Goal: Task Accomplishment & Management: Complete application form

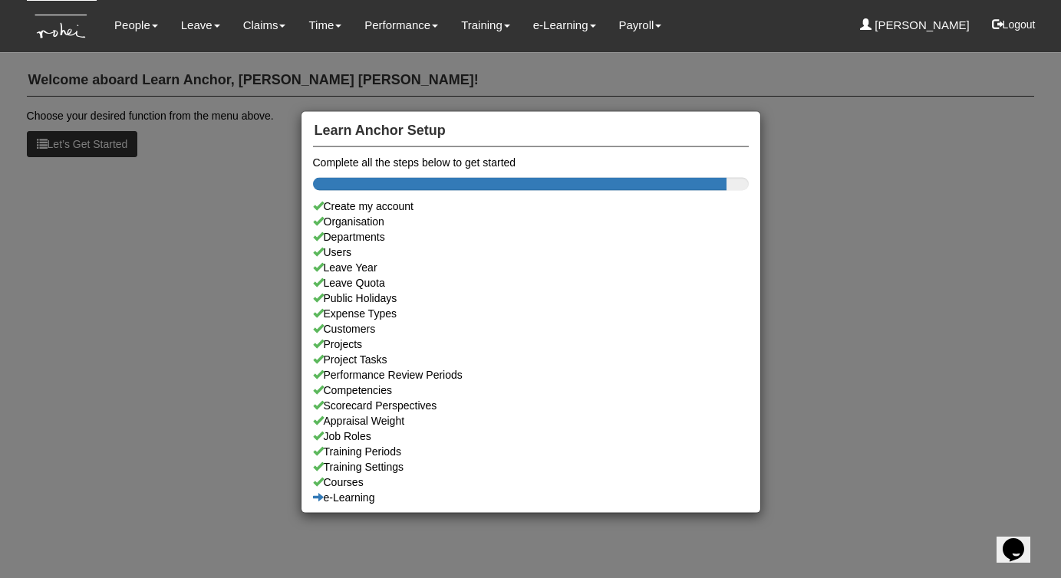
click at [190, 31] on div "Learn Anchor Setup Complete all the steps below to get started Create my accoun…" at bounding box center [530, 289] width 1061 height 578
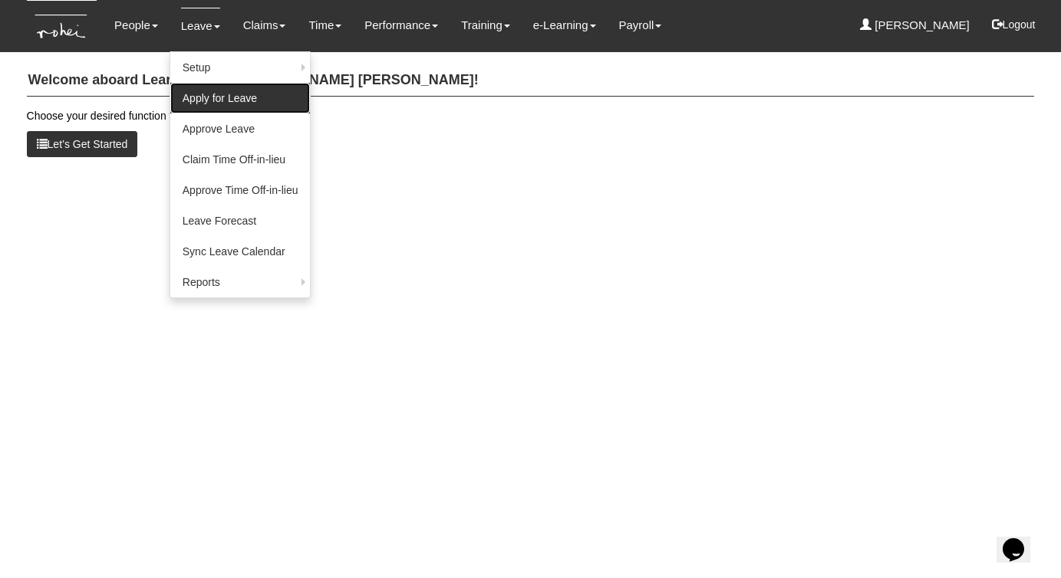
click at [215, 101] on link "Apply for Leave" at bounding box center [240, 98] width 140 height 31
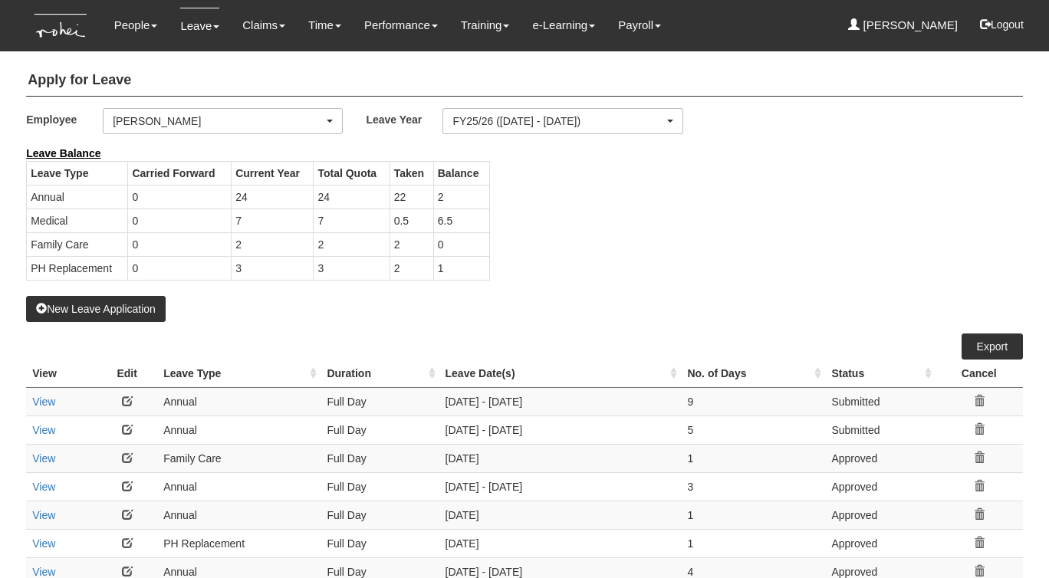
select select "50"
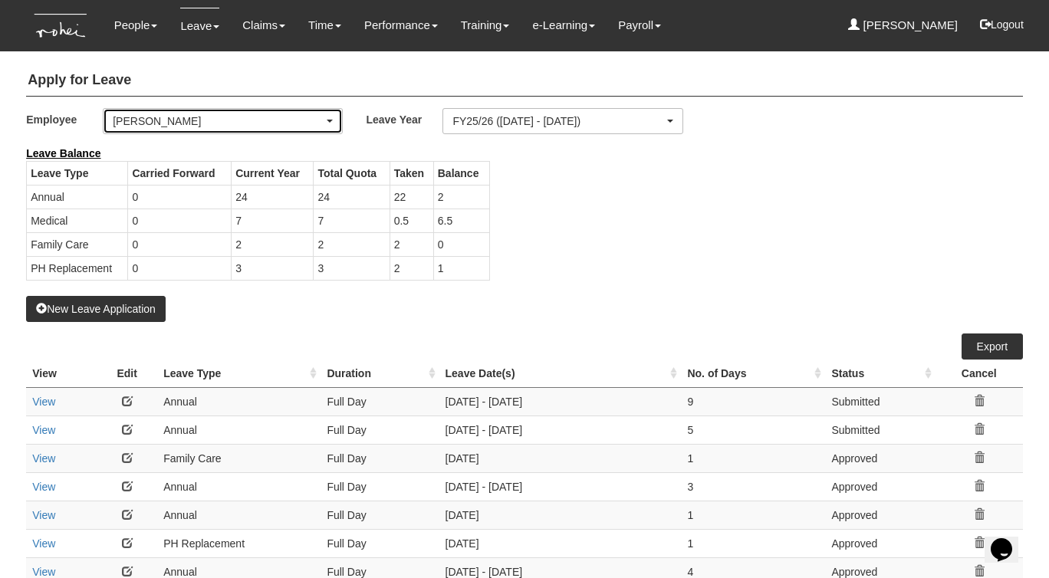
click at [252, 126] on div "[PERSON_NAME]" at bounding box center [218, 121] width 211 height 15
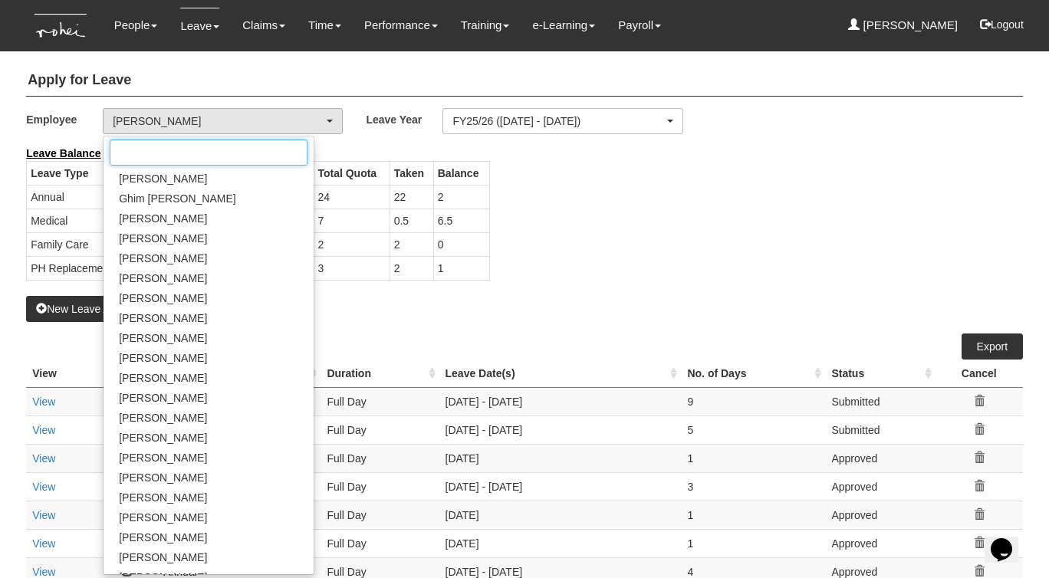
scroll to position [690, 0]
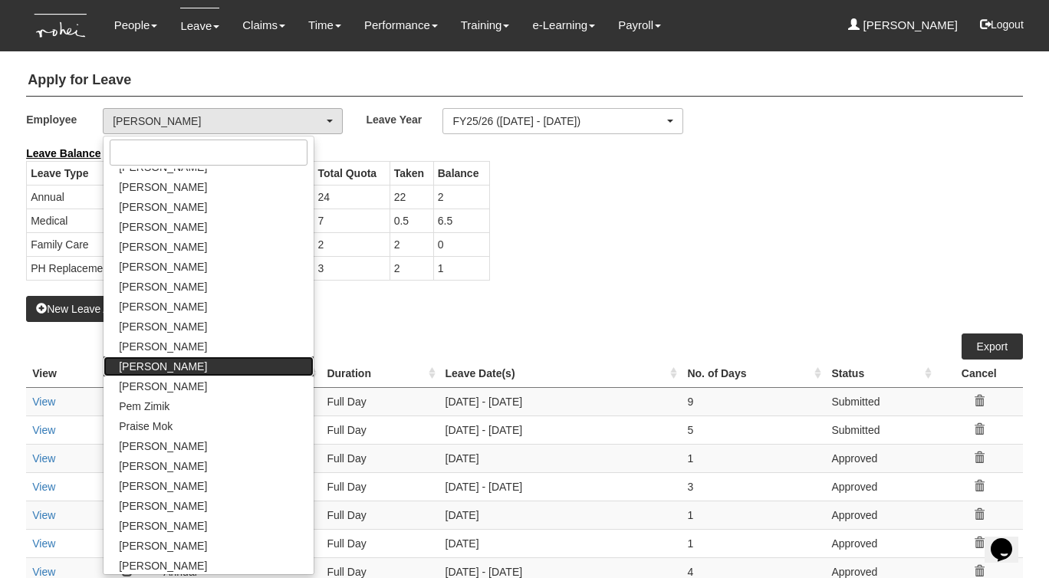
click at [176, 370] on span "[PERSON_NAME]" at bounding box center [163, 366] width 88 height 15
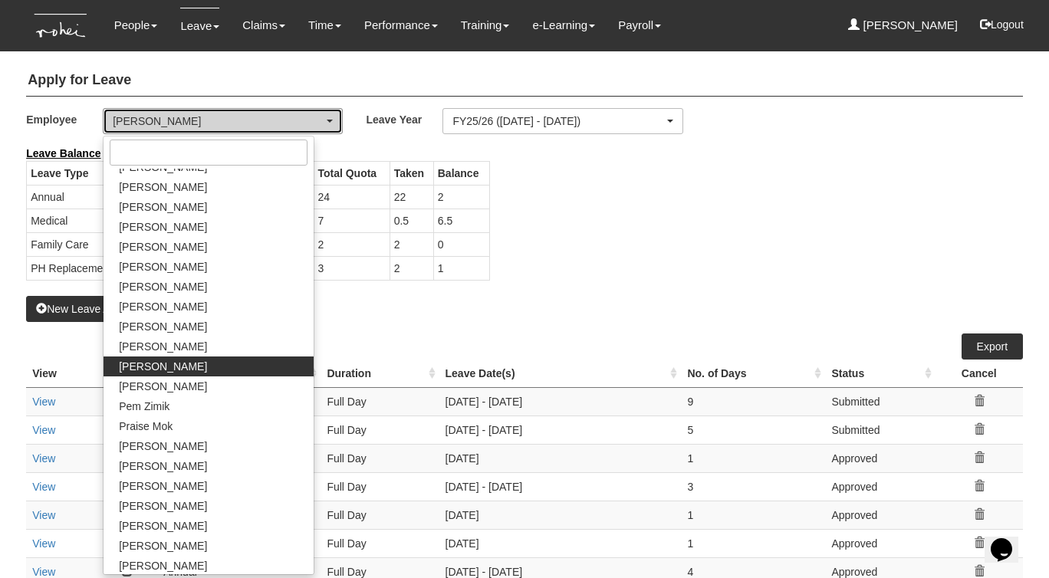
select select "6c7edb49-7ae9-4b9f-b850-86f1e0ad6dd3"
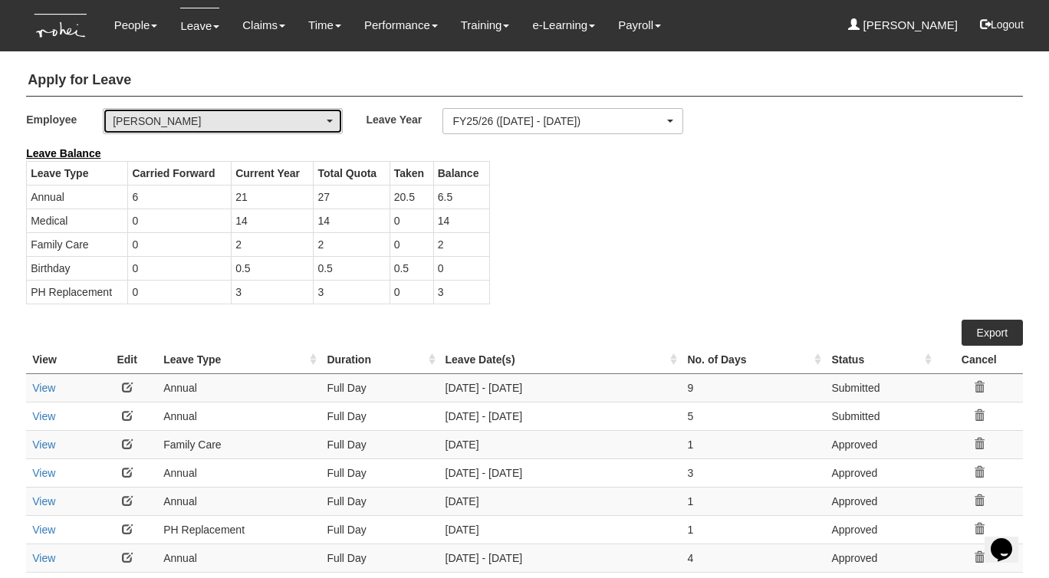
select select "50"
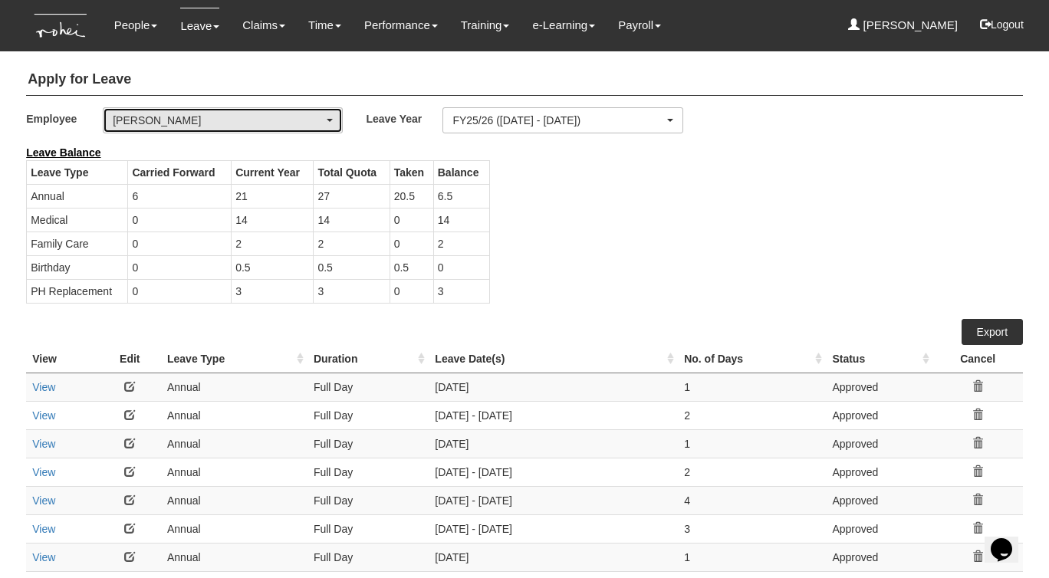
scroll to position [0, 0]
click at [236, 122] on div "[PERSON_NAME]" at bounding box center [218, 121] width 211 height 15
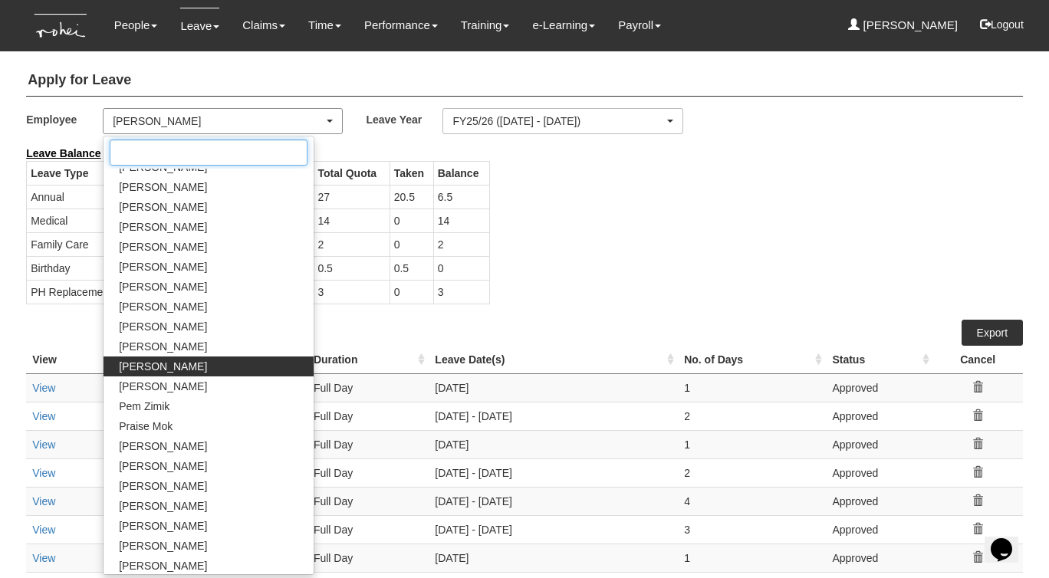
scroll to position [684, 0]
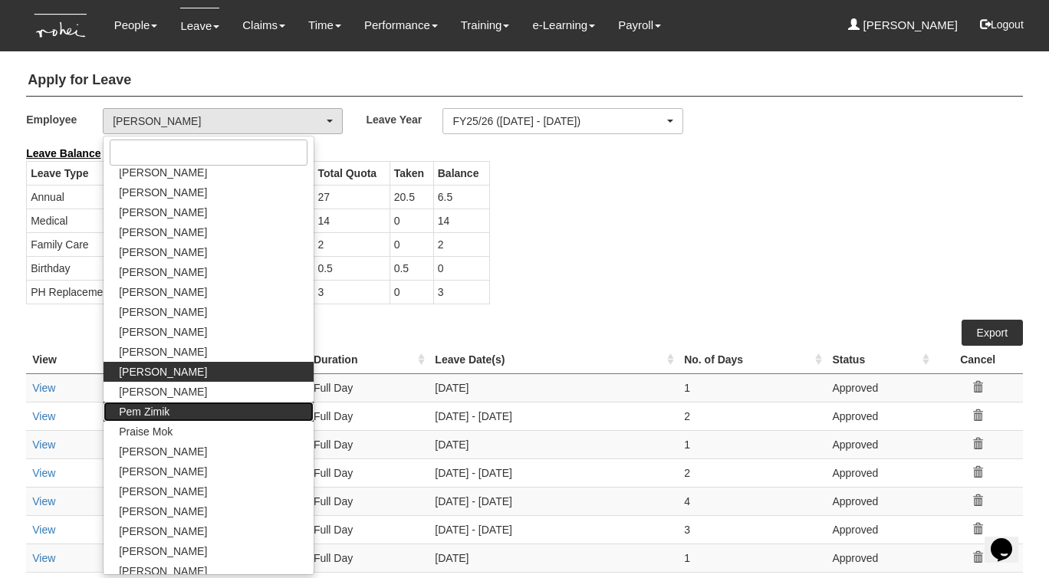
click at [153, 412] on span "Pem Zimik" at bounding box center [144, 411] width 51 height 15
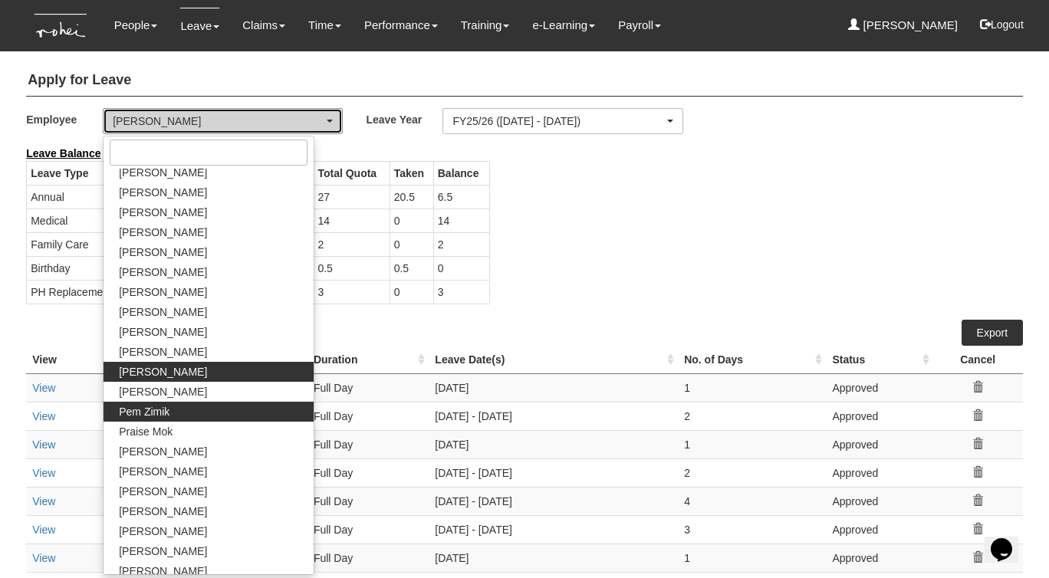
select select "9a159fec-5831-4e11-b443-470336e86677"
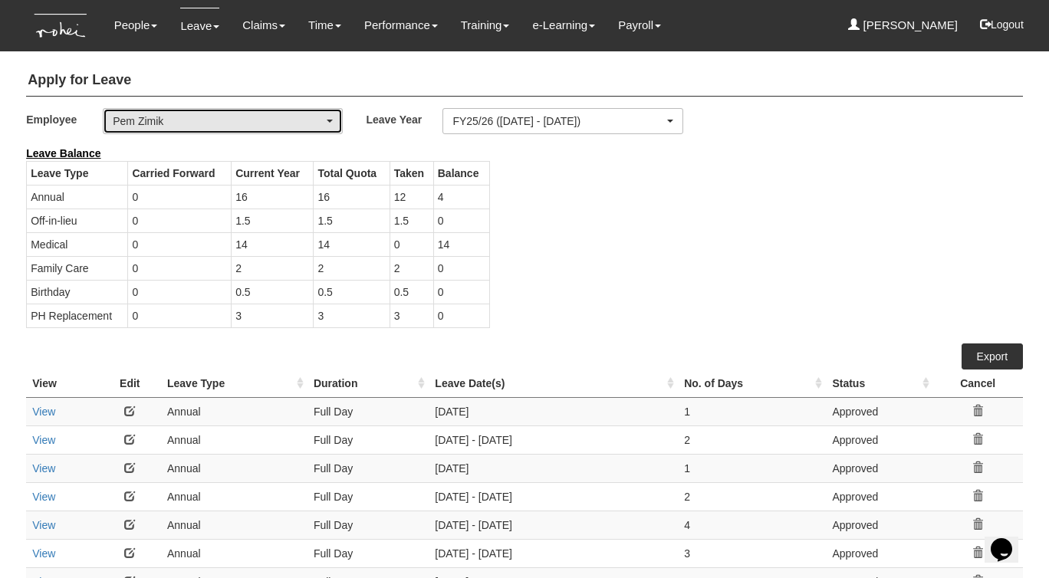
select select "50"
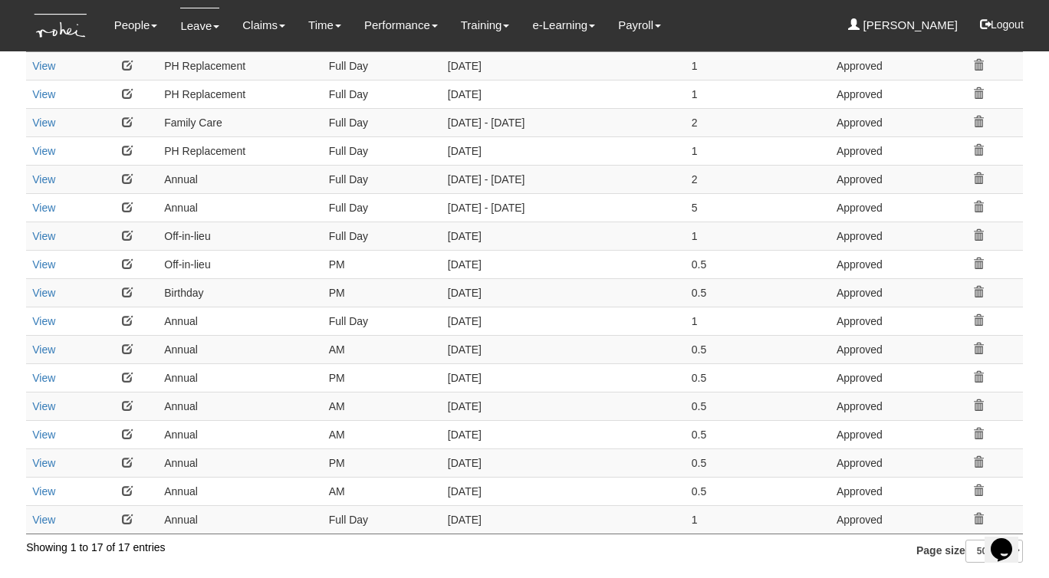
scroll to position [0, 0]
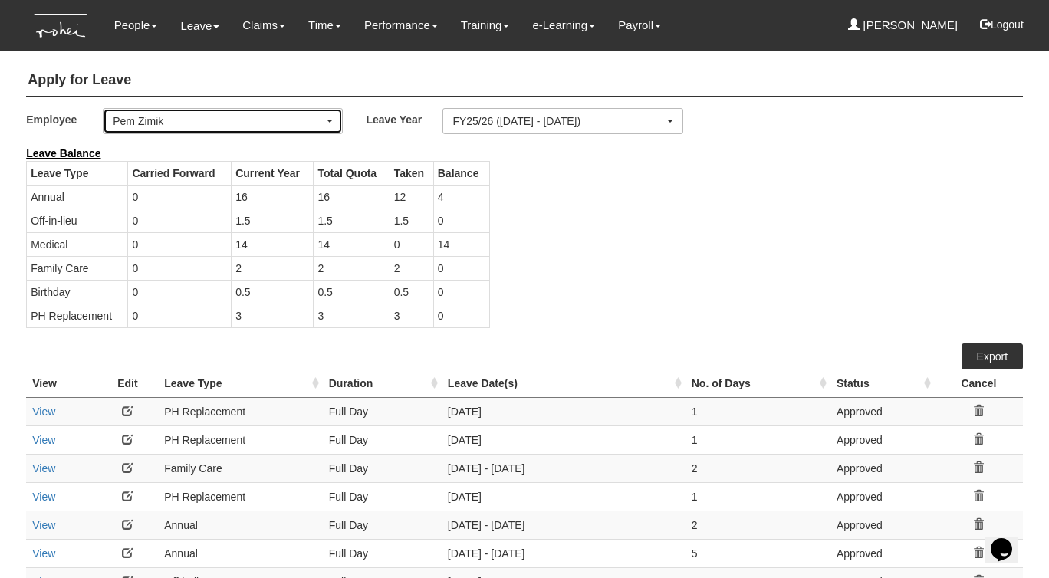
click at [250, 122] on div "Pem Zimik" at bounding box center [218, 121] width 211 height 15
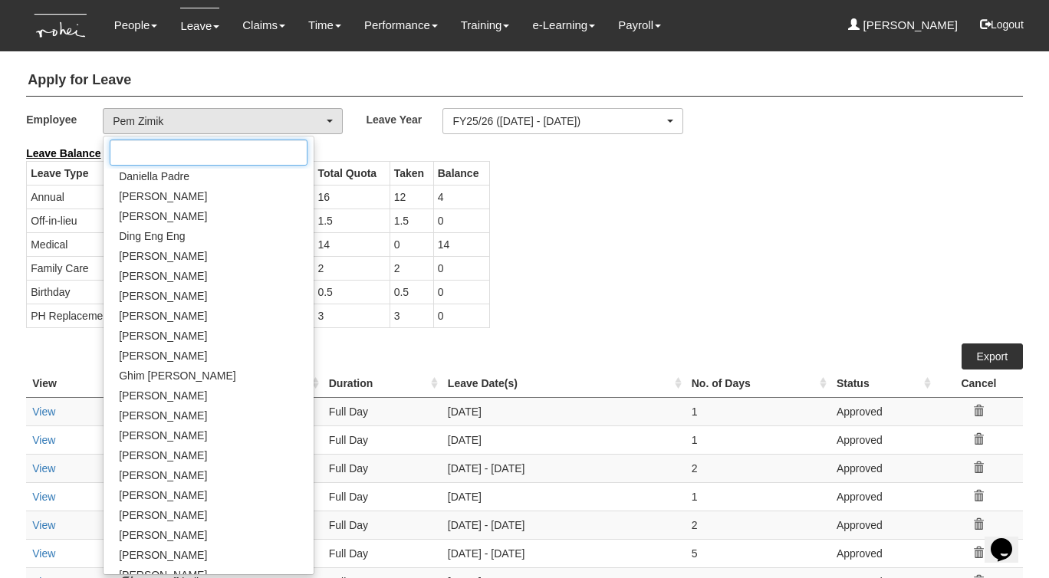
scroll to position [221, 0]
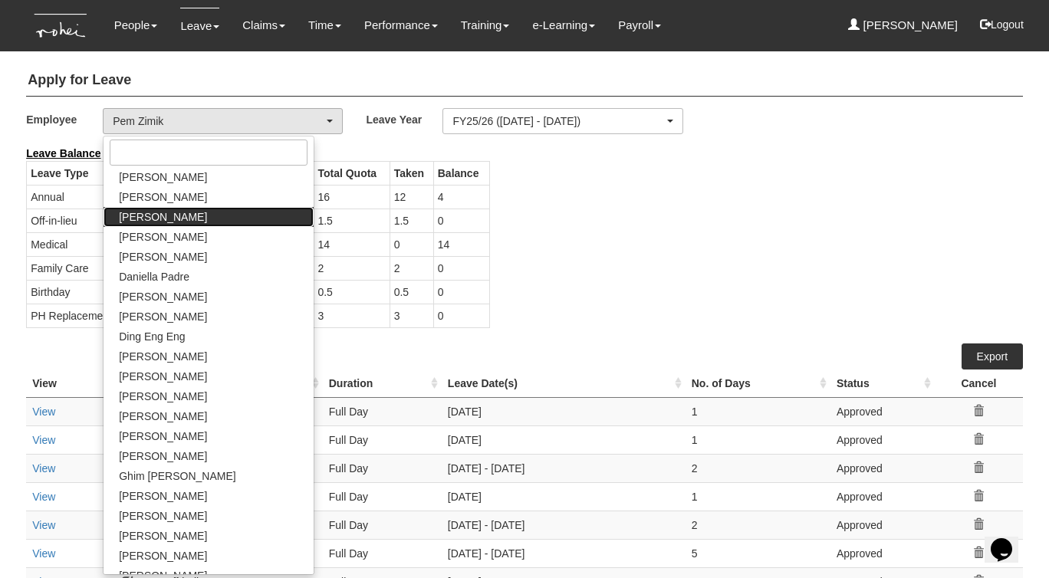
click at [166, 222] on span "[PERSON_NAME]" at bounding box center [163, 216] width 88 height 15
select select "7c74568e-c65a-4e2f-b023-70974c8e3265"
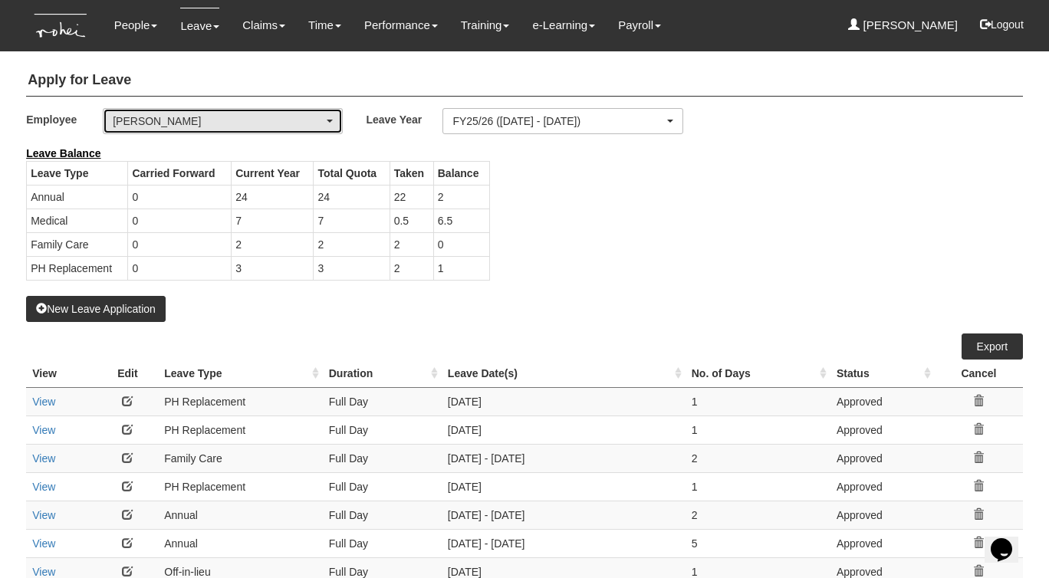
select select "50"
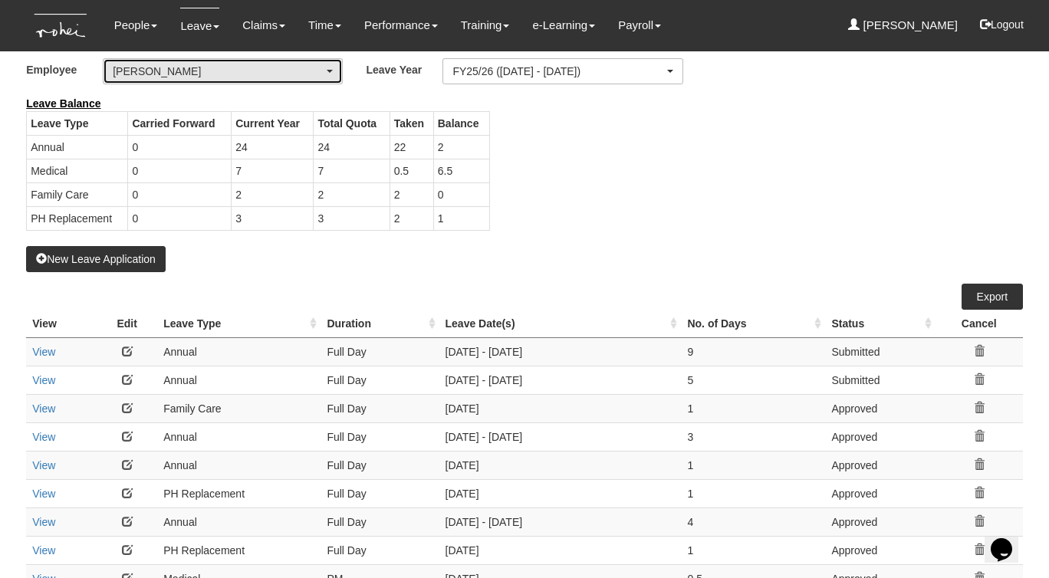
scroll to position [0, 0]
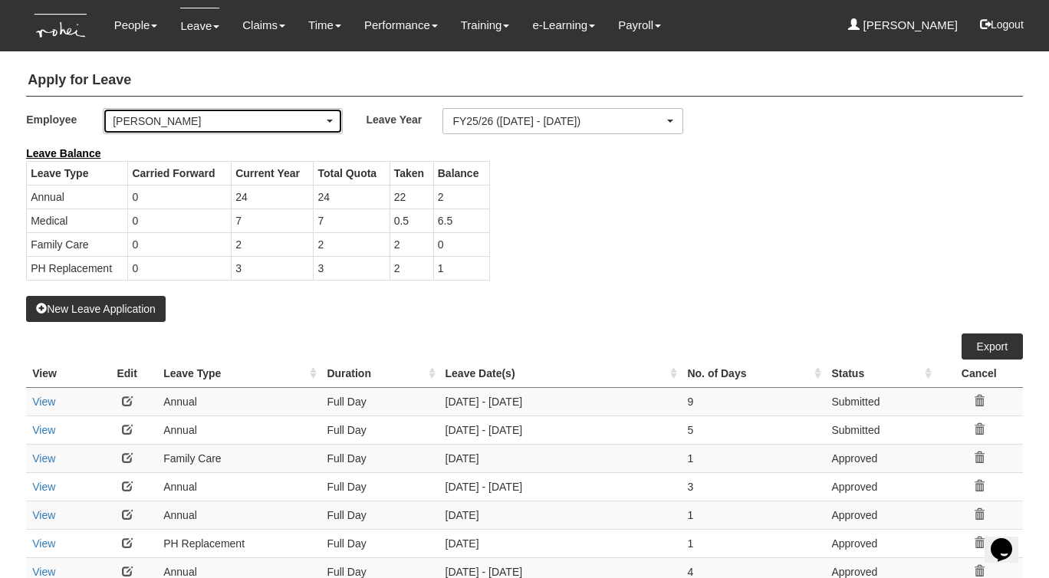
click at [250, 119] on div "[PERSON_NAME]" at bounding box center [218, 121] width 211 height 15
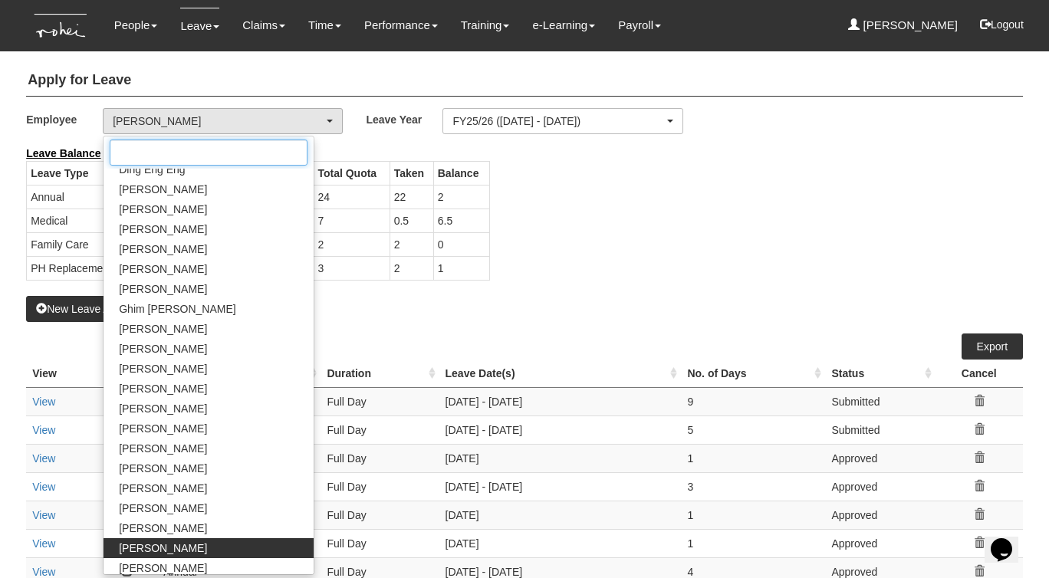
scroll to position [532, 0]
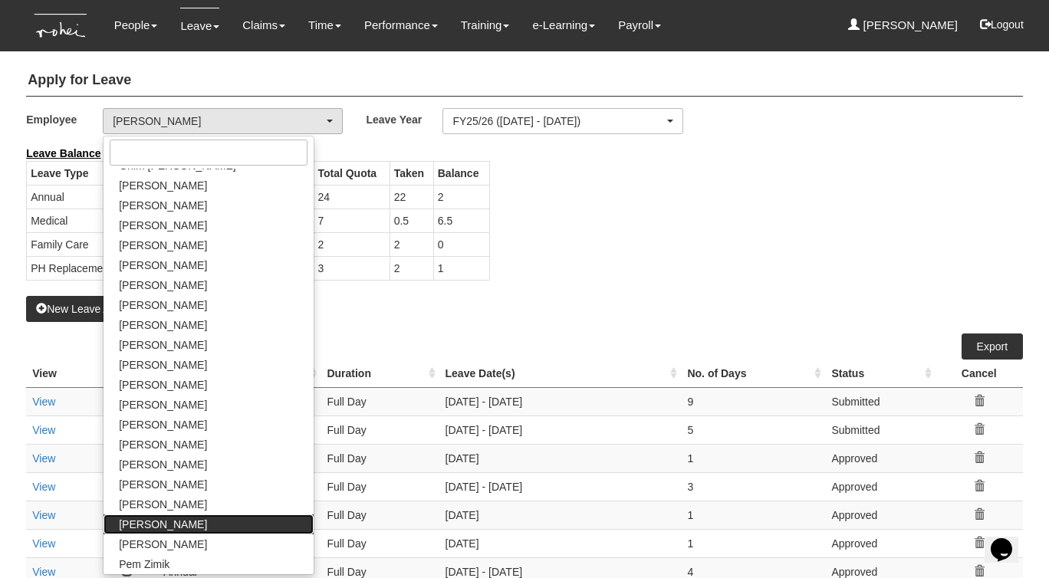
click at [189, 525] on span "[PERSON_NAME]" at bounding box center [163, 524] width 88 height 15
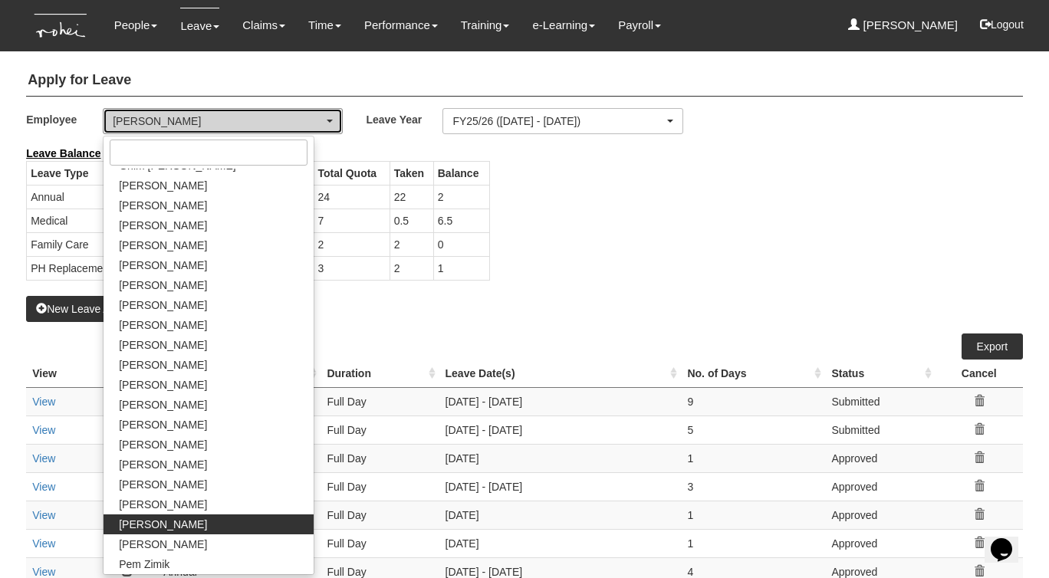
select select "6c7edb49-7ae9-4b9f-b850-86f1e0ad6dd3"
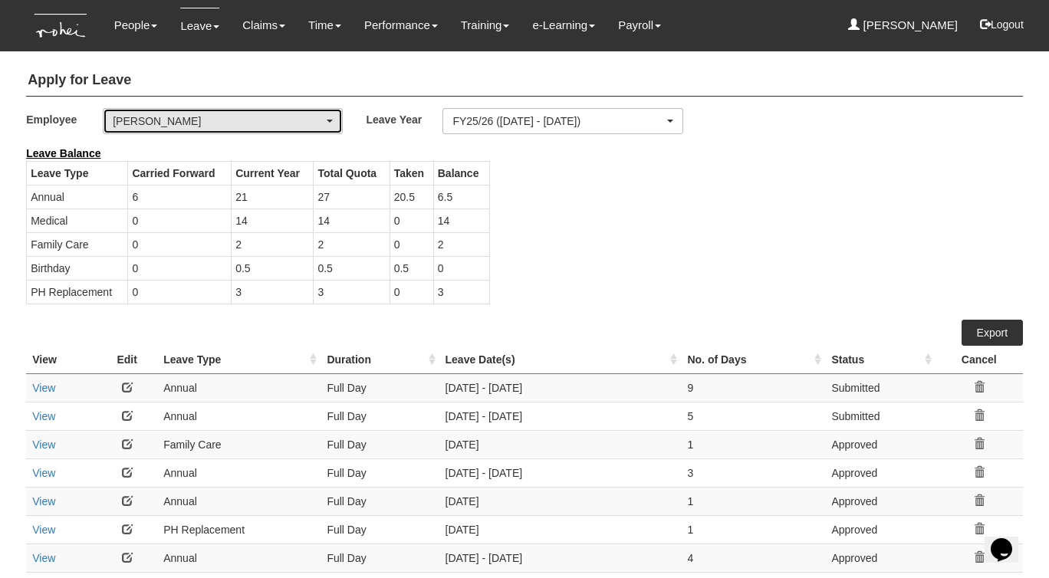
select select "50"
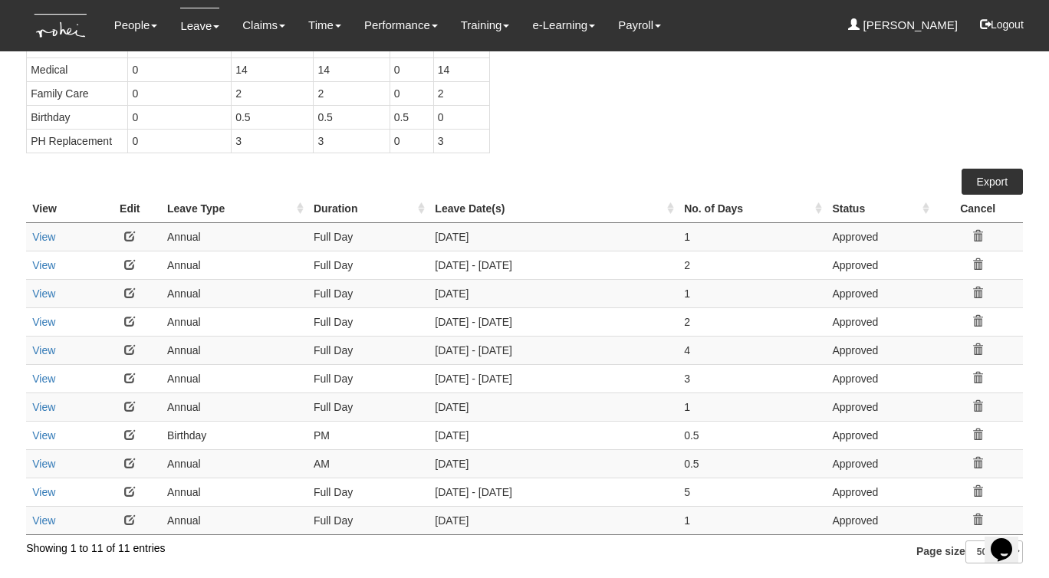
scroll to position [0, 0]
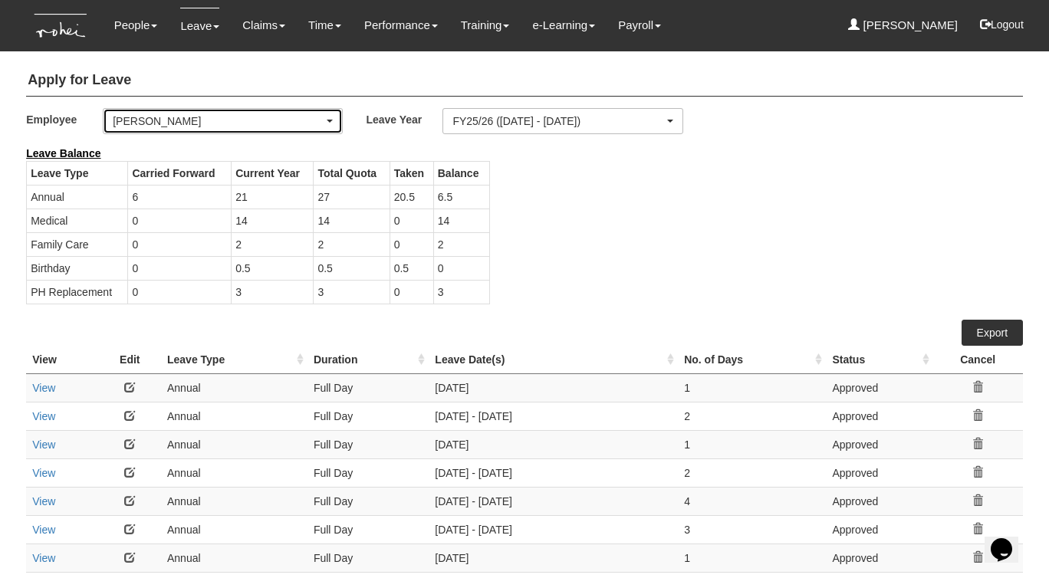
click at [201, 121] on div "[PERSON_NAME]" at bounding box center [218, 121] width 211 height 15
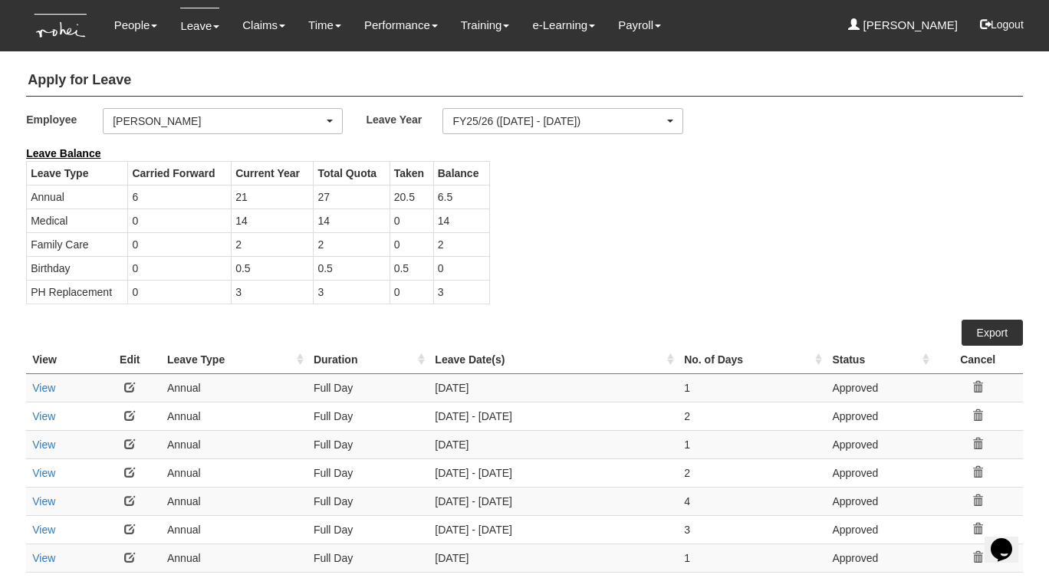
scroll to position [684, 0]
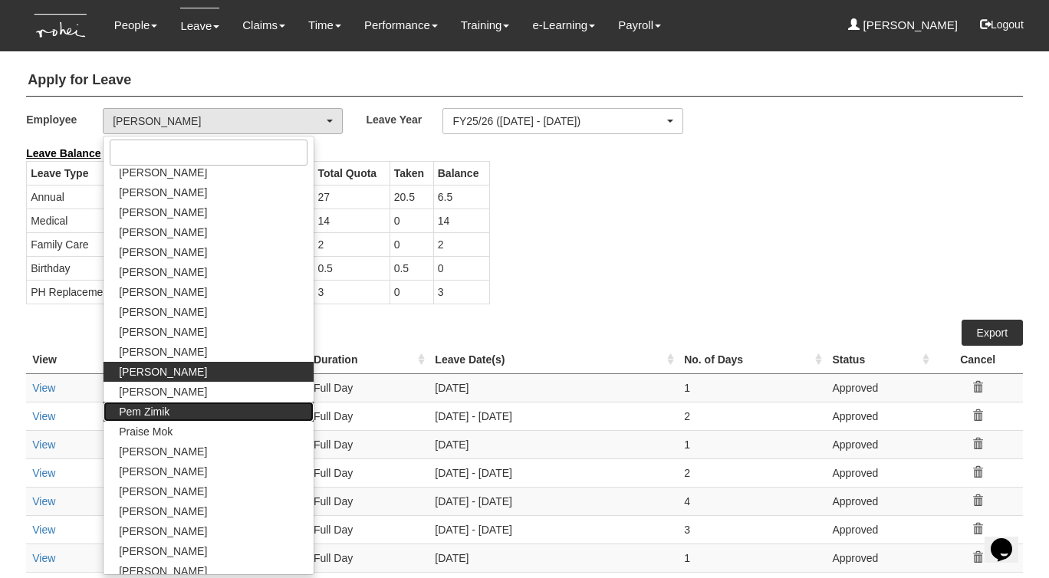
click at [180, 403] on link "Pem Zimik" at bounding box center [209, 412] width 210 height 20
select select "9a159fec-5831-4e11-b443-470336e86677"
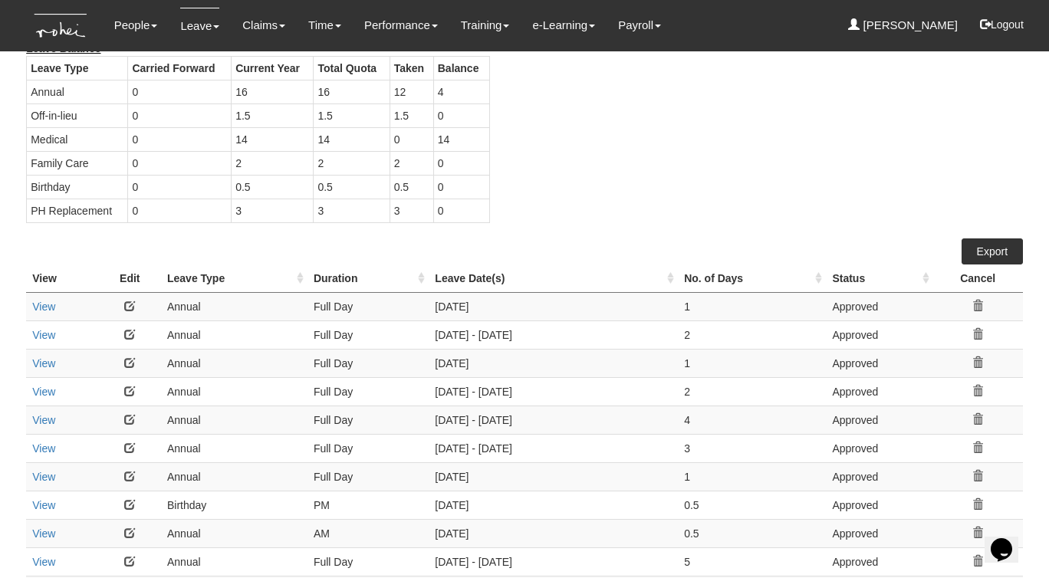
select select "50"
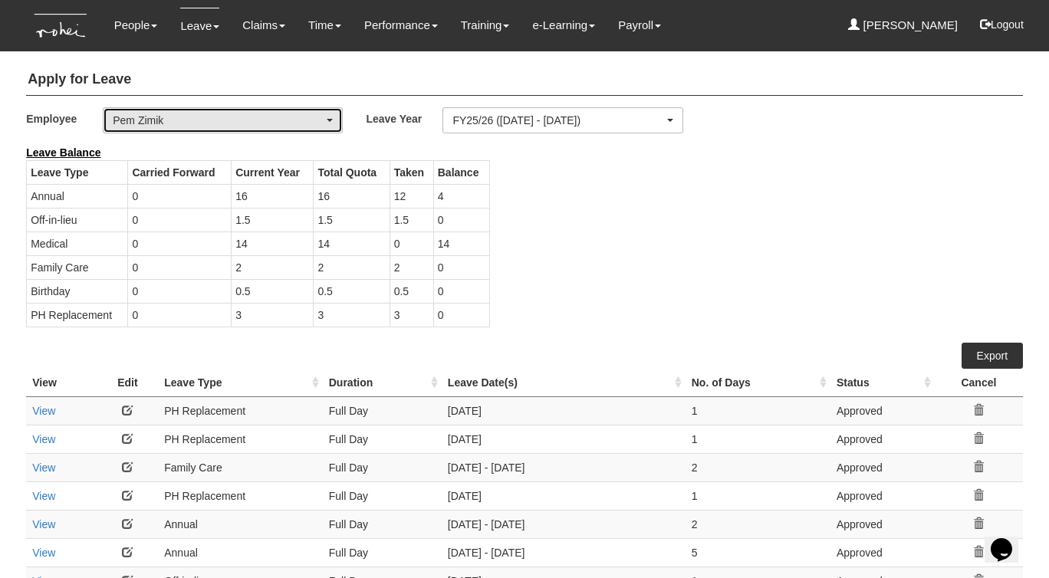
scroll to position [0, 0]
click at [281, 120] on div "Pem Zimik" at bounding box center [218, 121] width 211 height 15
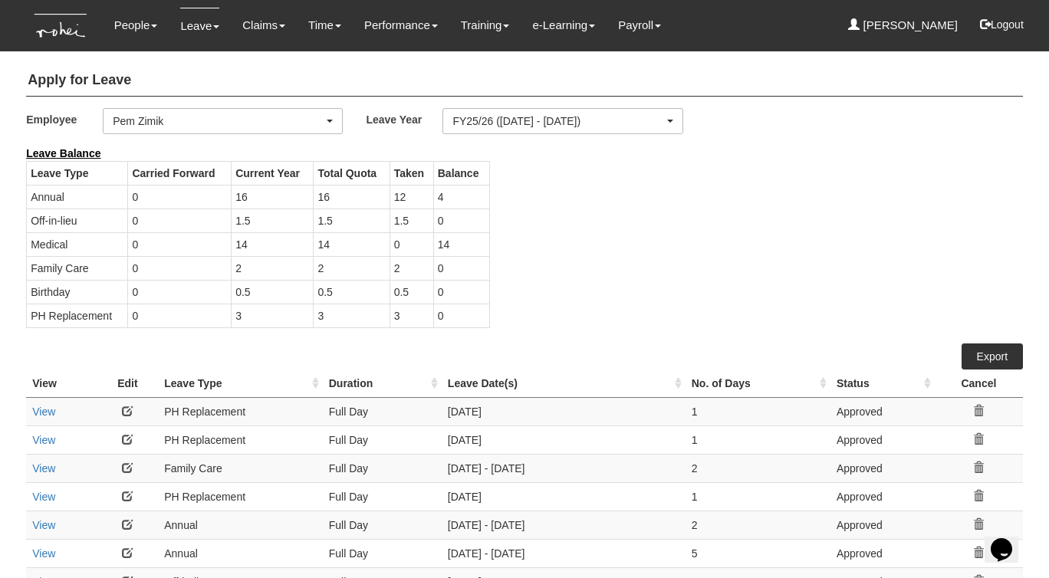
scroll to position [724, 0]
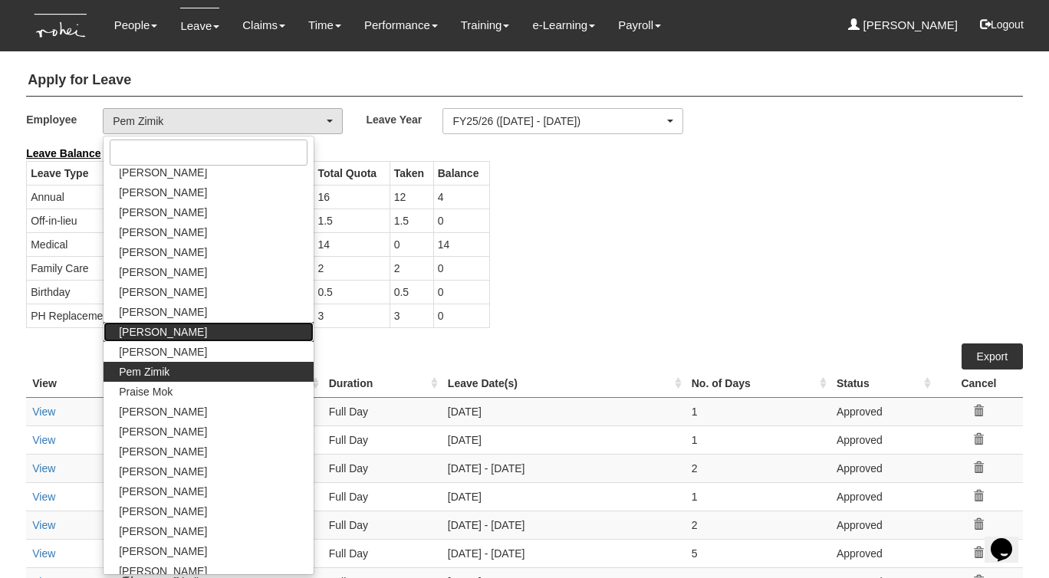
click at [173, 331] on span "[PERSON_NAME]" at bounding box center [163, 331] width 88 height 15
select select "6c7edb49-7ae9-4b9f-b850-86f1e0ad6dd3"
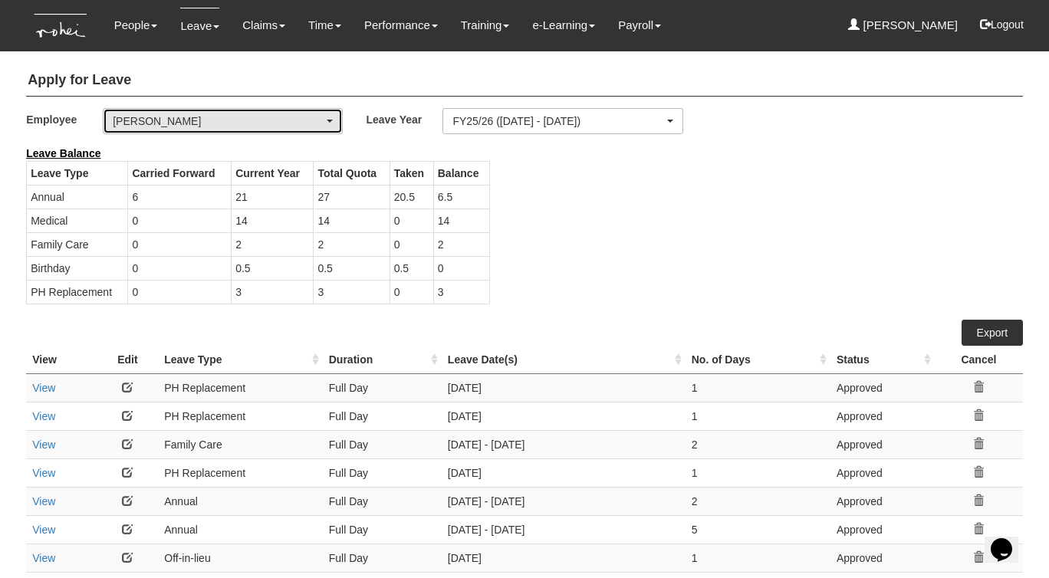
select select "50"
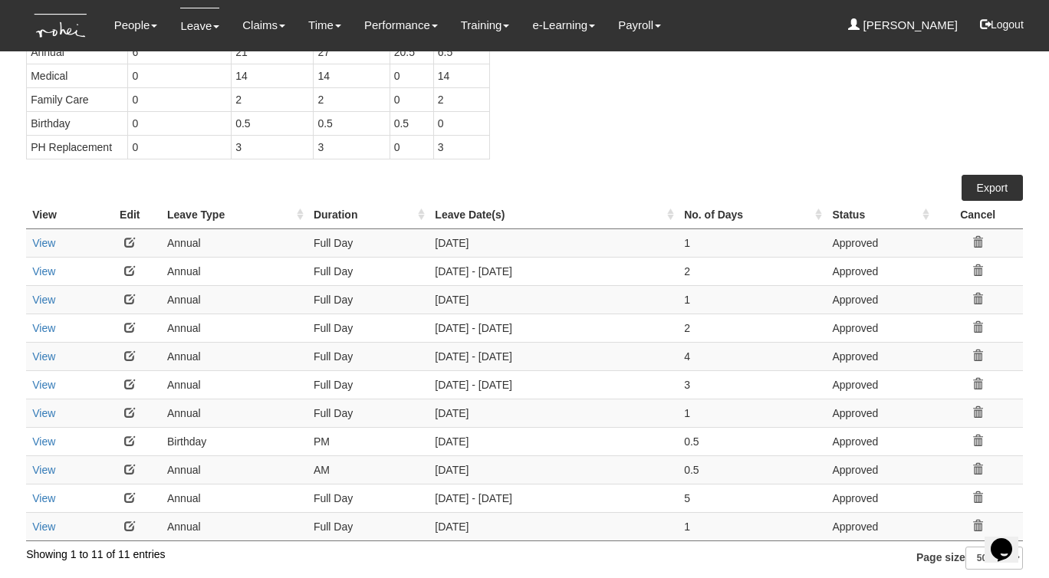
scroll to position [152, 0]
